Goal: Transaction & Acquisition: Purchase product/service

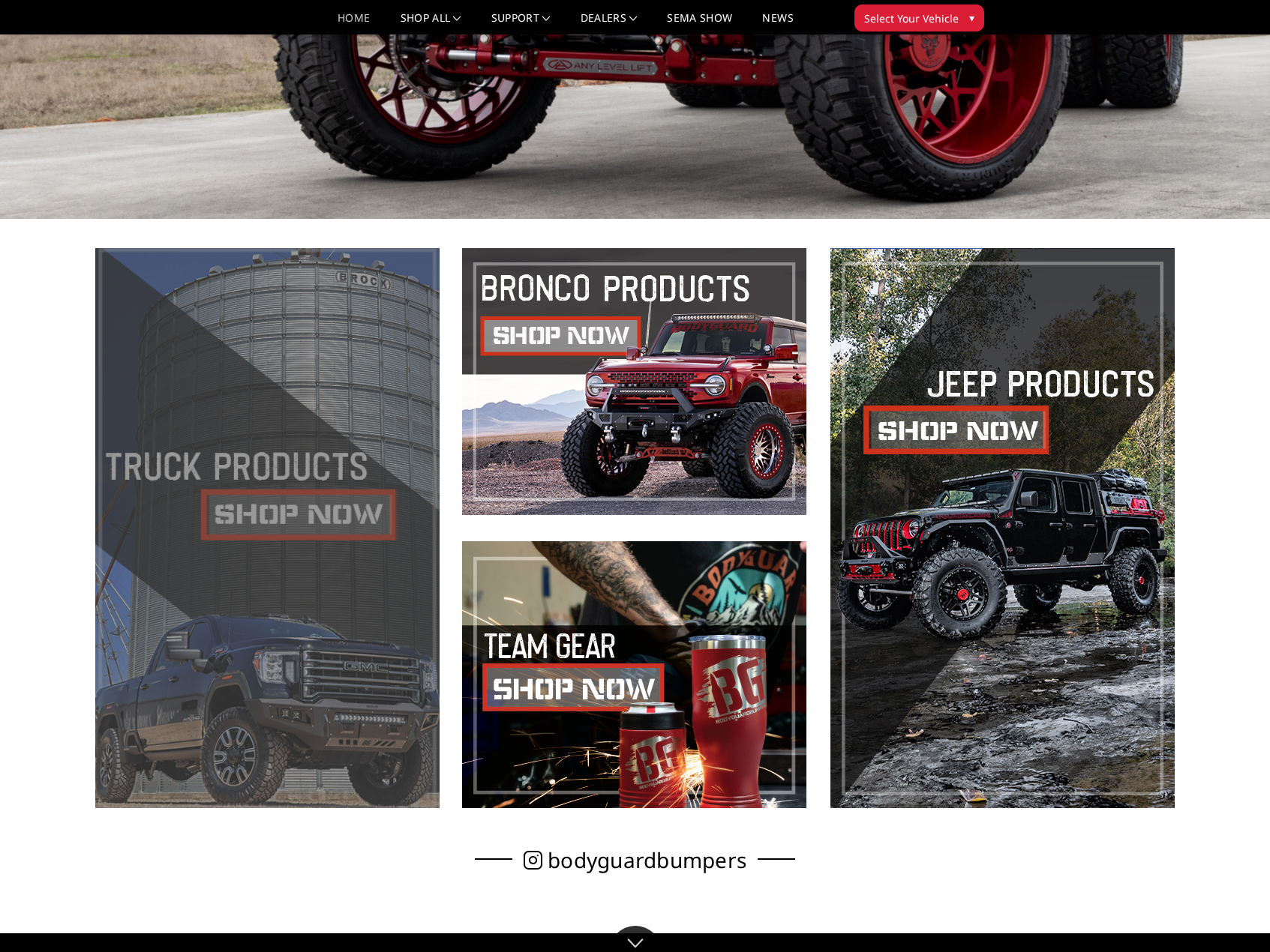
scroll to position [525, 0]
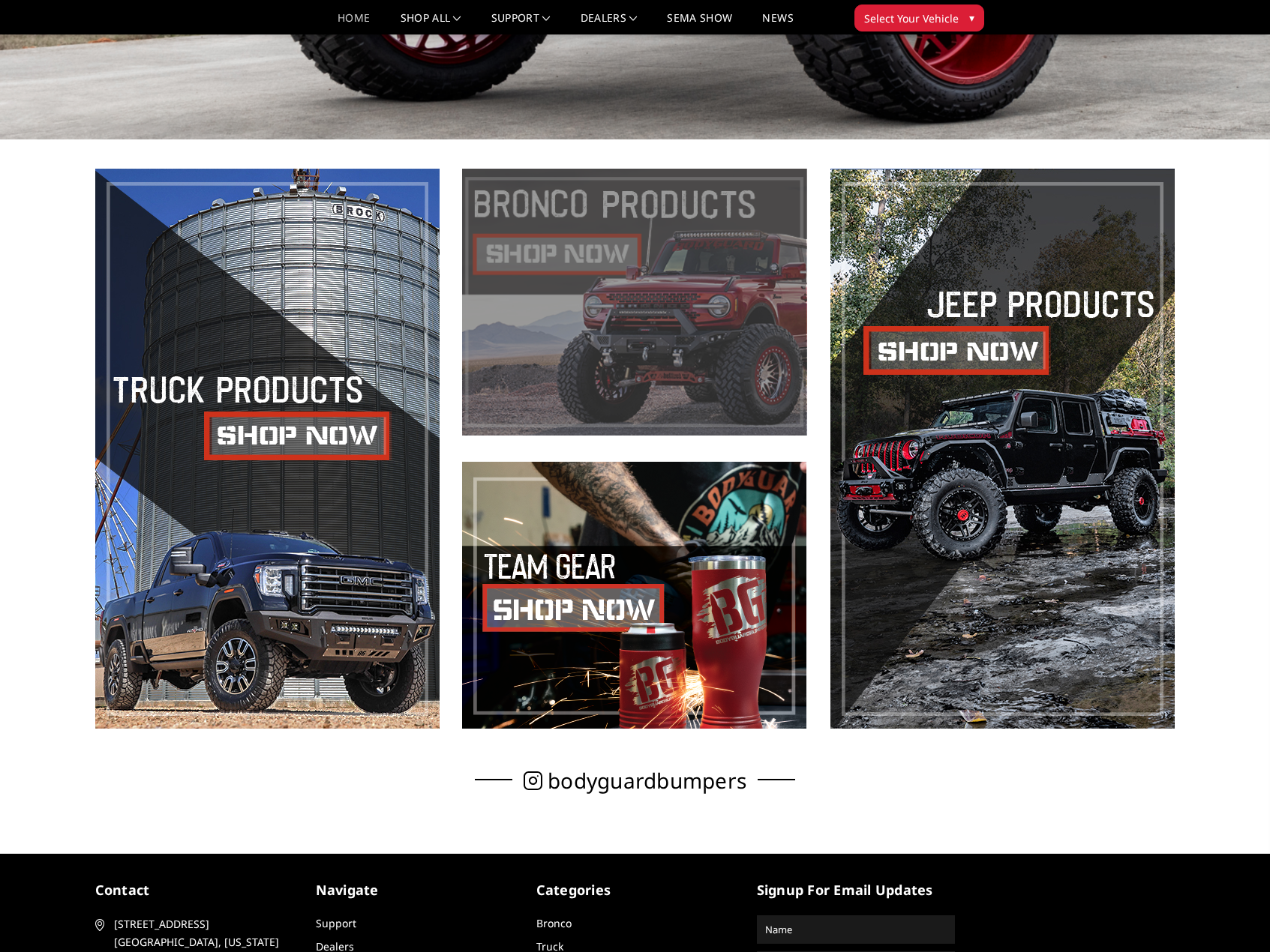
click at [581, 326] on span at bounding box center [634, 302] width 344 height 267
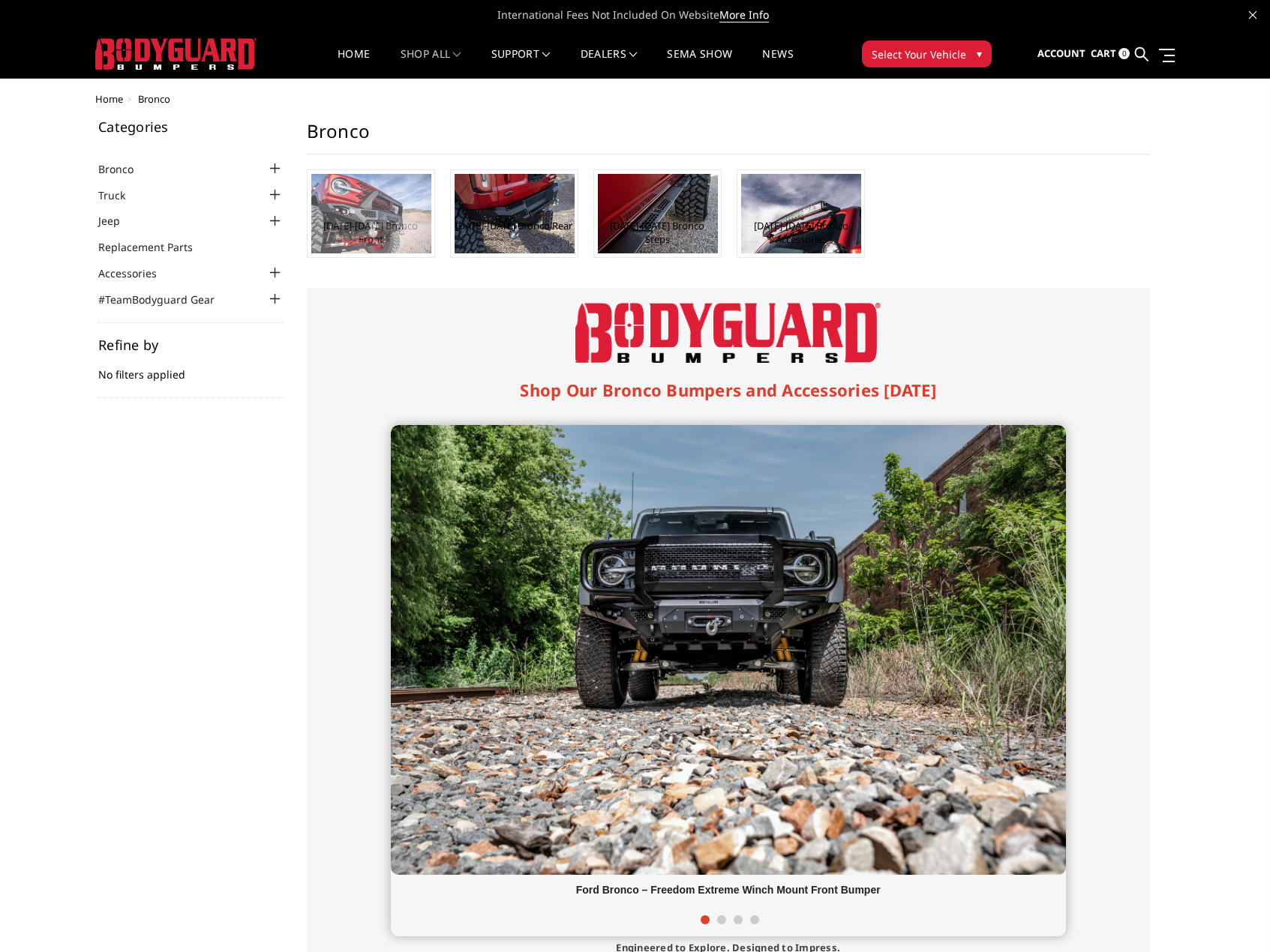
click at [386, 214] on img at bounding box center [371, 214] width 120 height 79
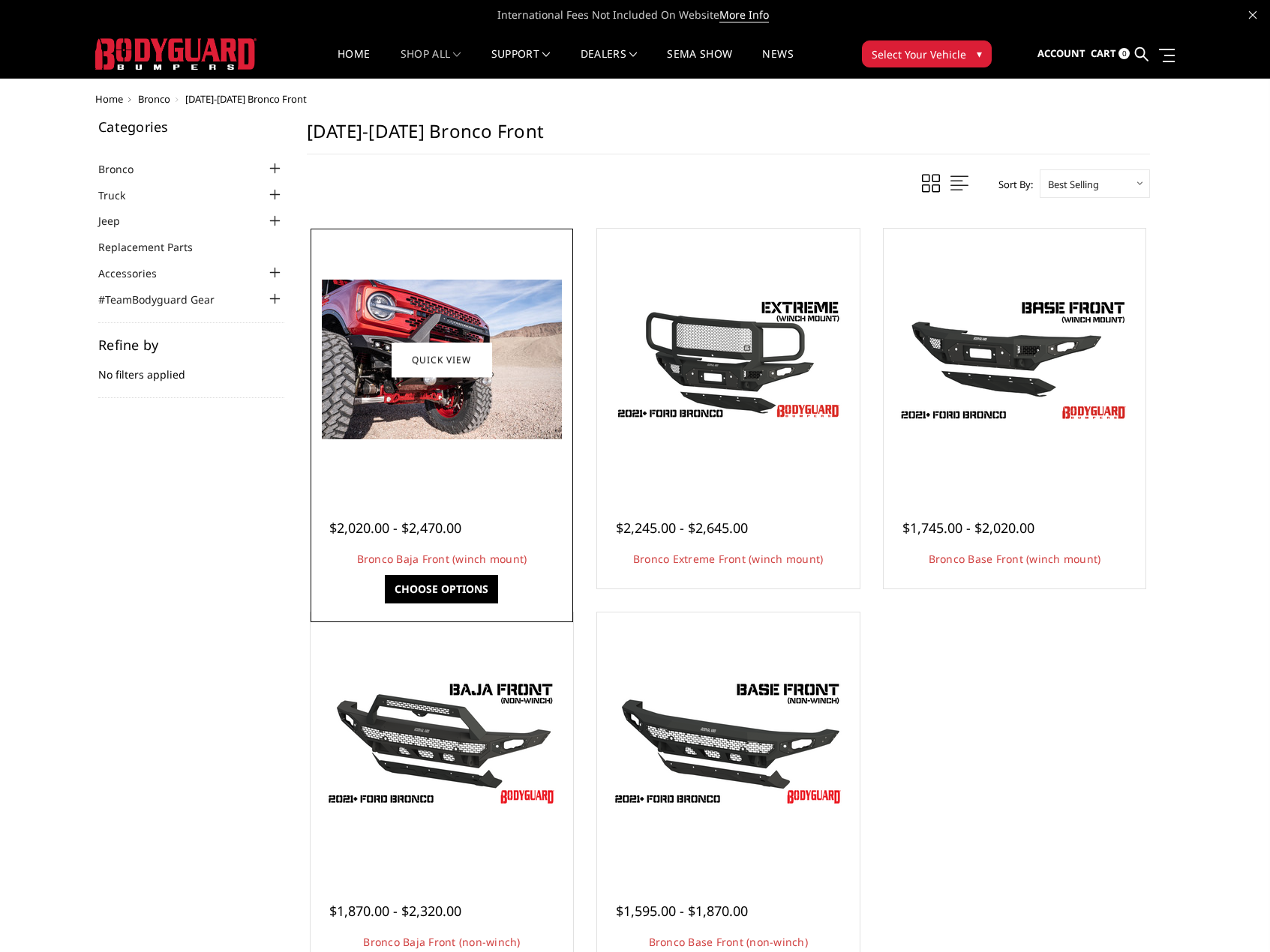
click at [495, 407] on img at bounding box center [442, 359] width 240 height 160
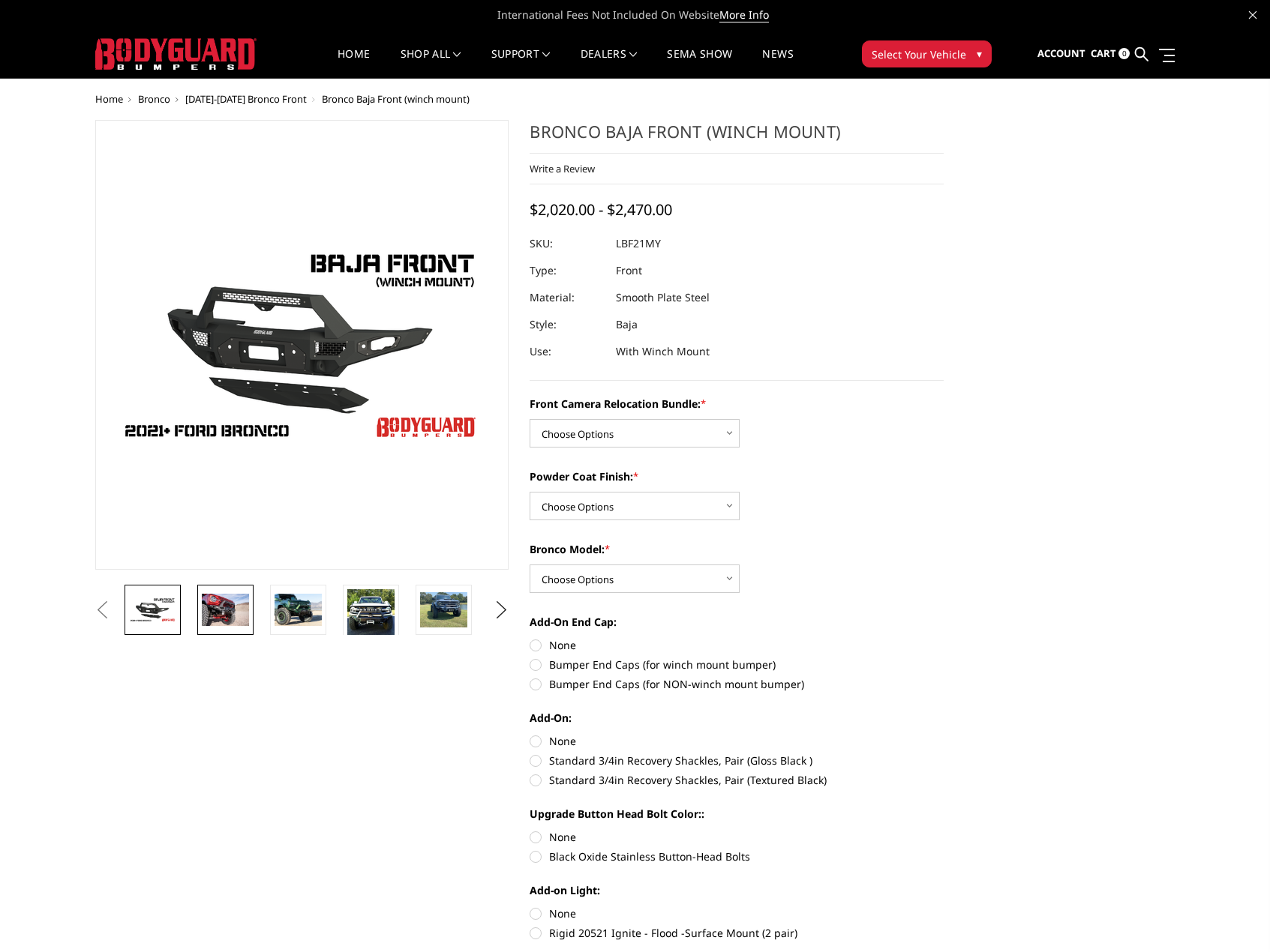
click at [217, 611] on img at bounding box center [225, 610] width 47 height 31
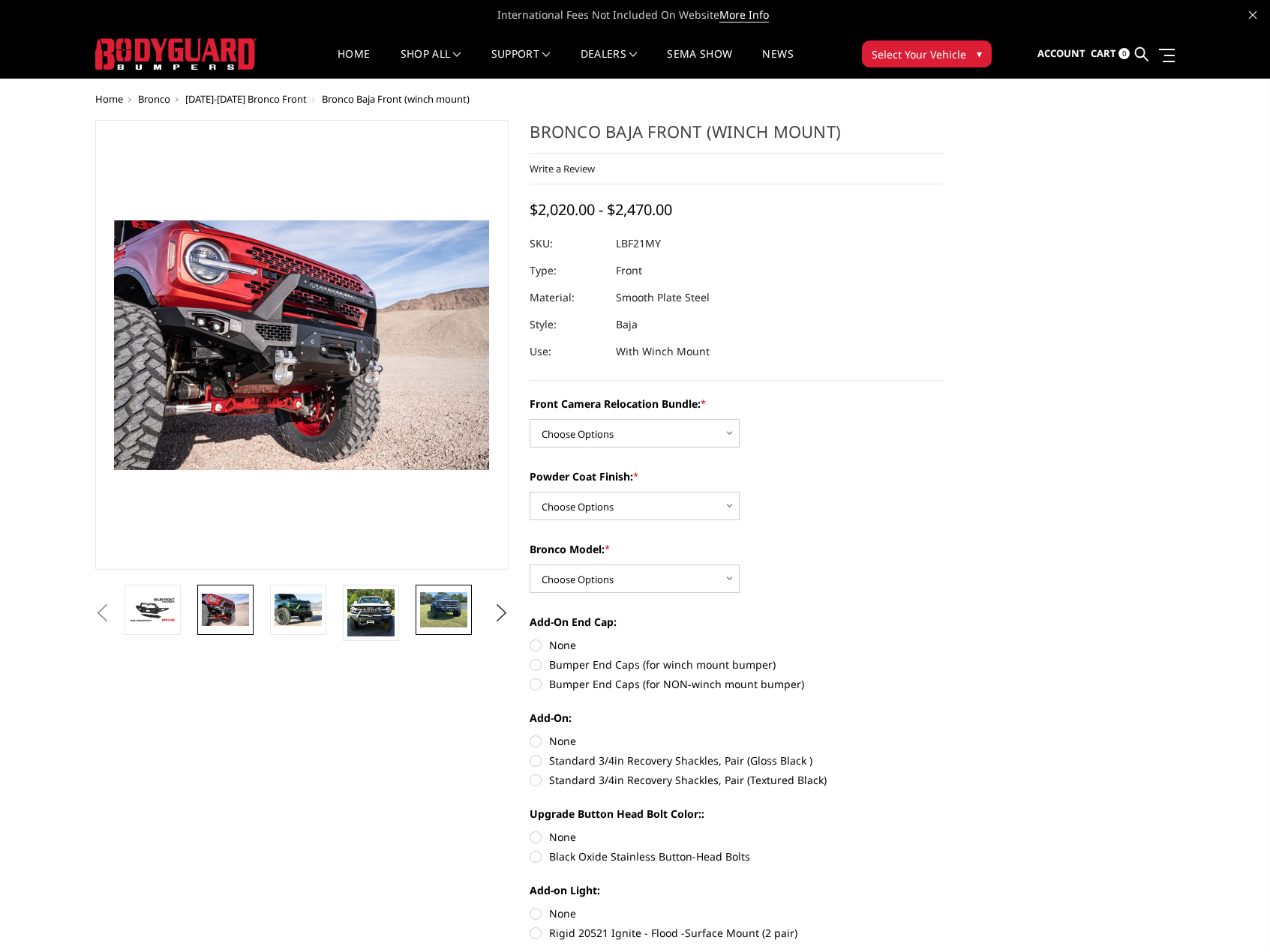
click at [436, 609] on img at bounding box center [443, 610] width 47 height 35
